Goal: Transaction & Acquisition: Purchase product/service

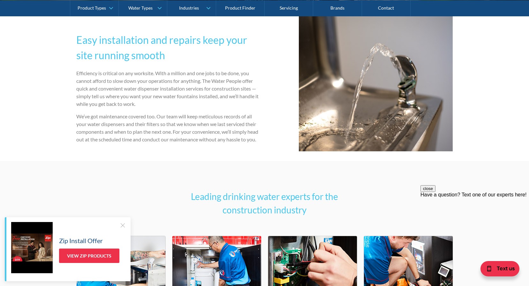
scroll to position [862, 0]
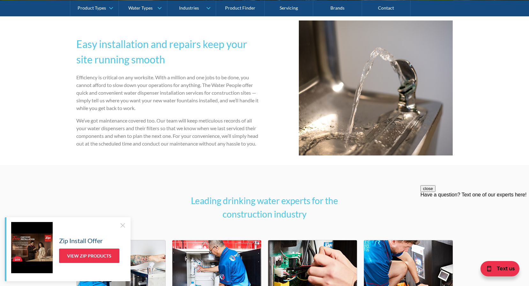
click at [353, 96] on img at bounding box center [376, 87] width 154 height 135
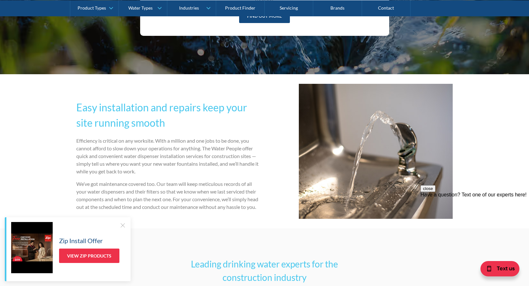
scroll to position [798, 0]
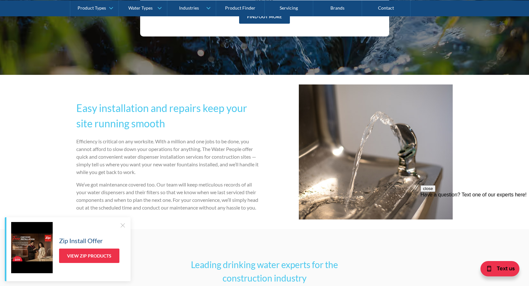
click at [171, 111] on h2 "Easy installation and repairs keep your site running smooth" at bounding box center [169, 115] width 186 height 31
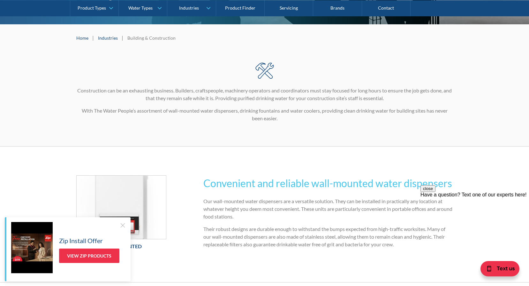
scroll to position [96, 0]
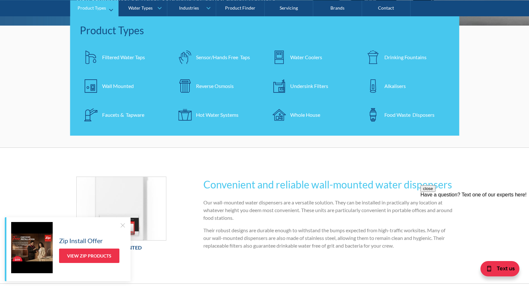
click at [376, 55] on img at bounding box center [373, 56] width 13 height 13
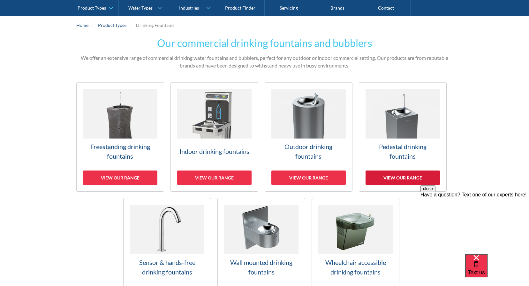
click at [404, 174] on div "View our range" at bounding box center [403, 177] width 74 height 14
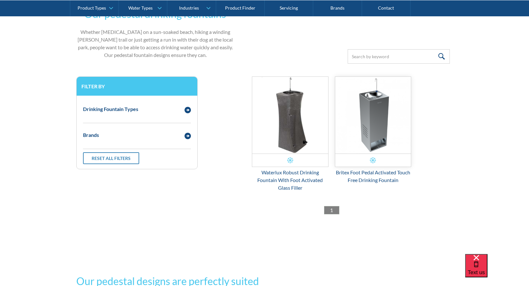
click at [374, 133] on img "Email Form 3" at bounding box center [373, 115] width 76 height 77
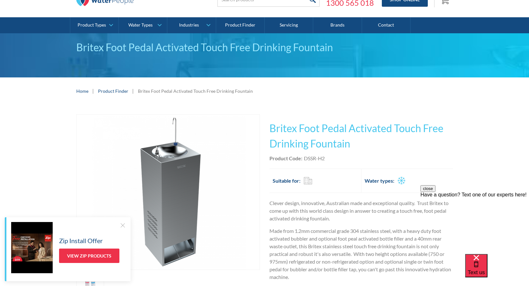
scroll to position [96, 0]
